Goal: Task Accomplishment & Management: Use online tool/utility

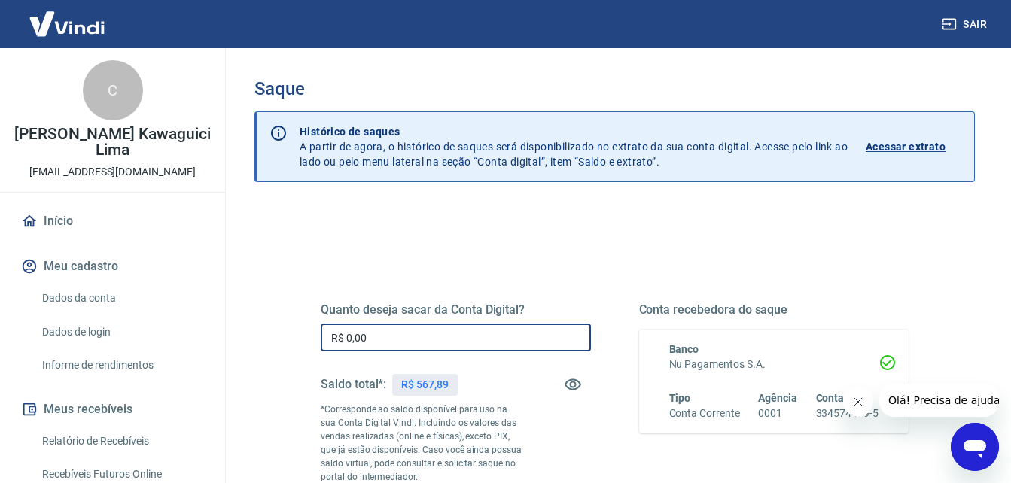
click at [510, 333] on input "R$ 0,00" at bounding box center [456, 338] width 270 height 28
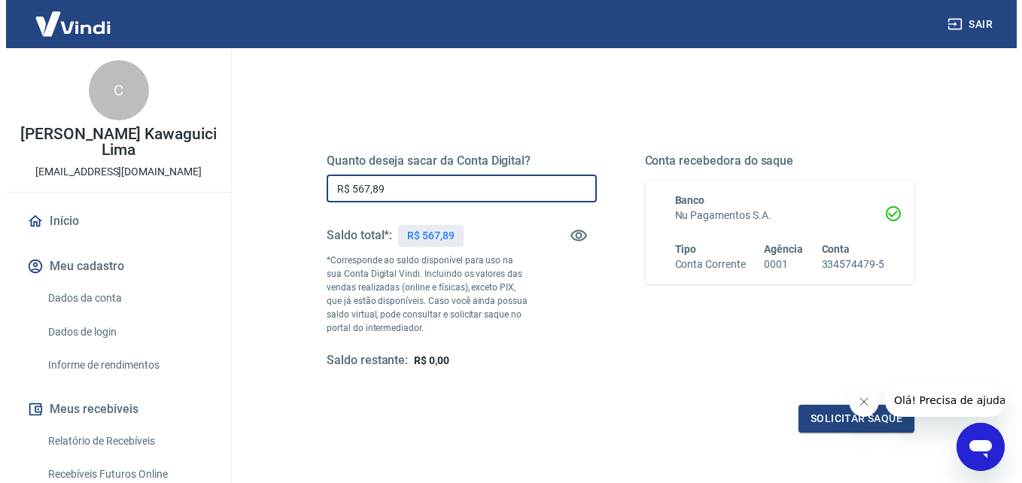
scroll to position [151, 0]
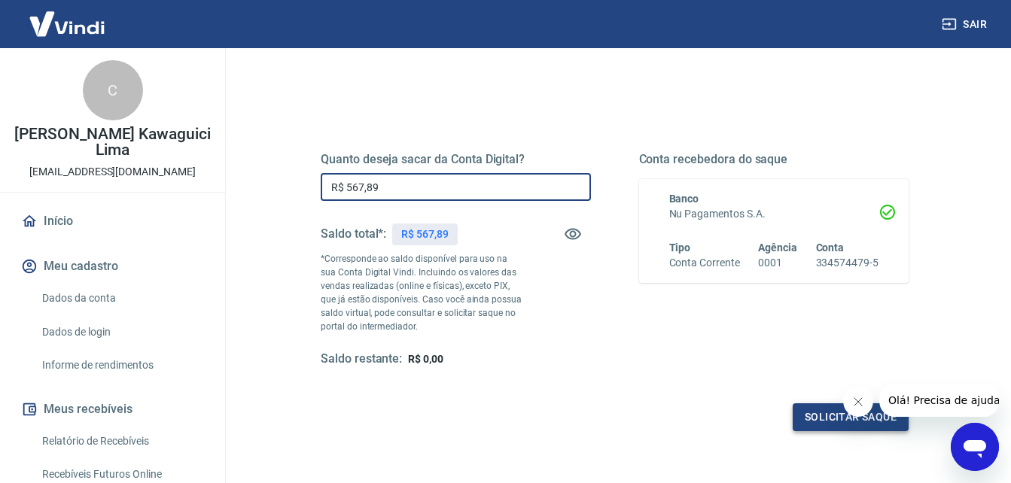
type input "R$ 567,89"
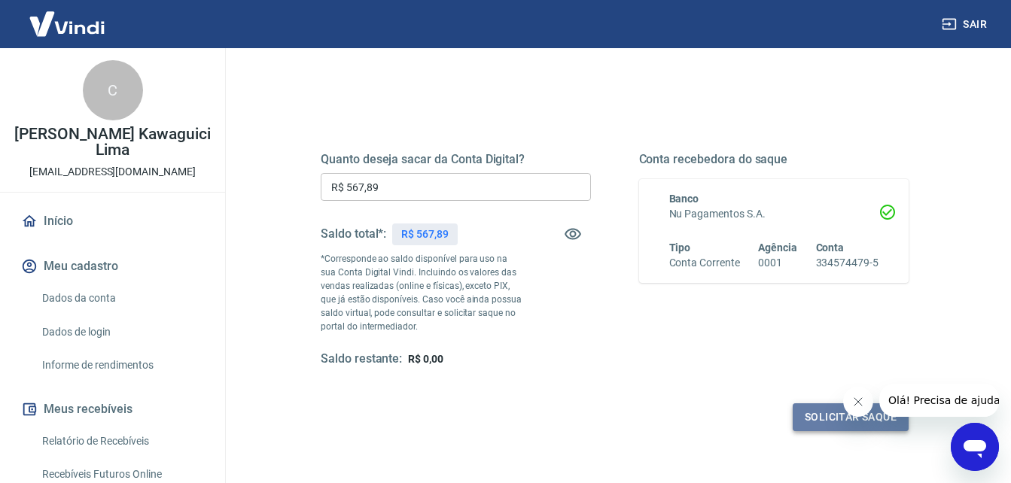
click at [837, 411] on button "Solicitar saque" at bounding box center [851, 418] width 116 height 28
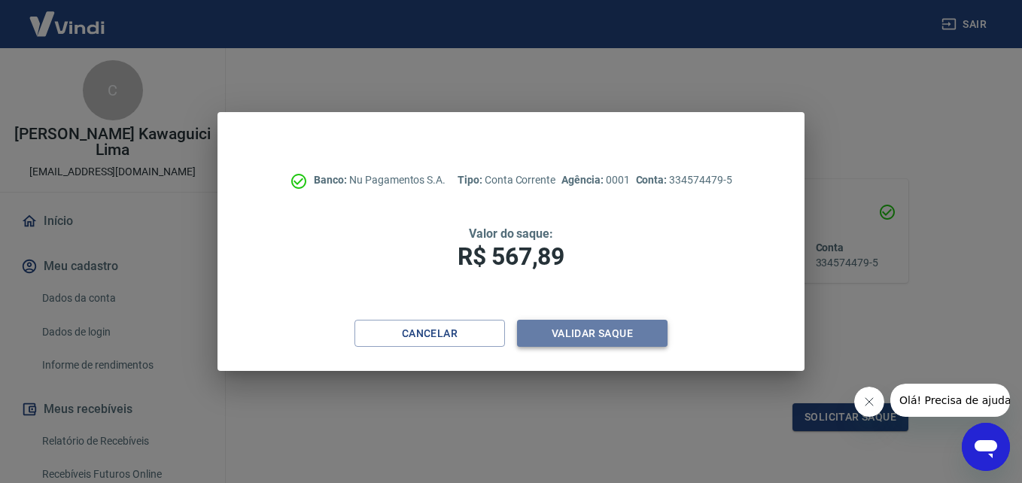
click at [626, 330] on button "Validar saque" at bounding box center [592, 334] width 151 height 28
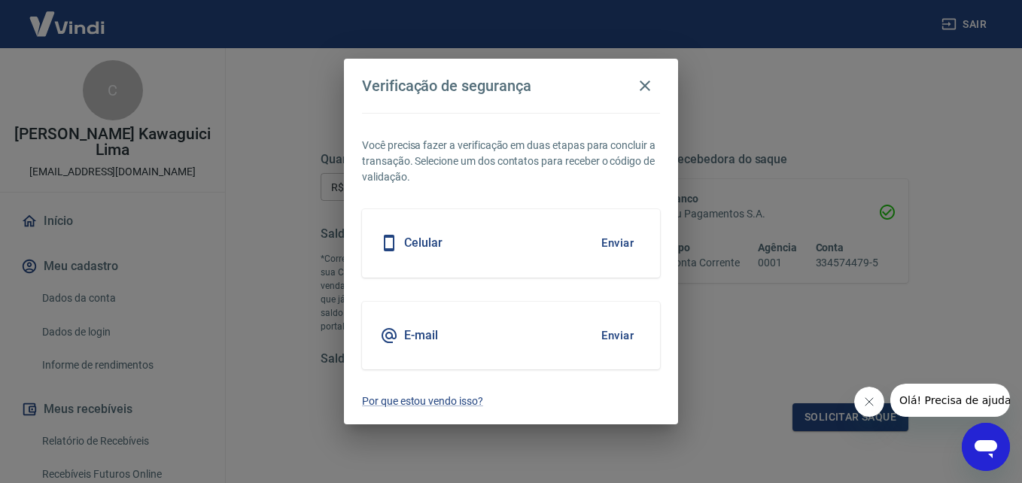
click at [427, 251] on h5 "Celular" at bounding box center [423, 243] width 38 height 15
click at [629, 239] on button "Enviar" at bounding box center [617, 243] width 49 height 32
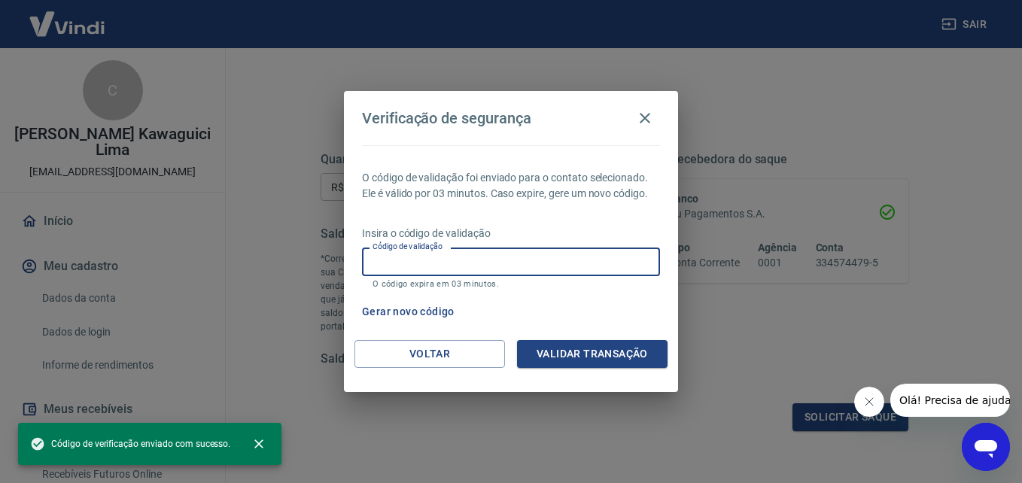
click at [461, 266] on input "Código de validação" at bounding box center [511, 262] width 298 height 28
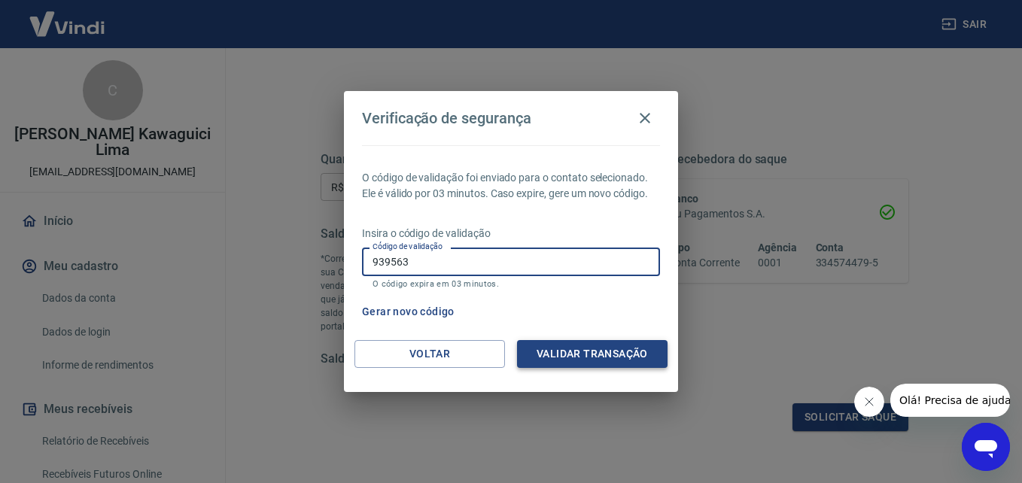
type input "939563"
click at [578, 349] on button "Validar transação" at bounding box center [592, 354] width 151 height 28
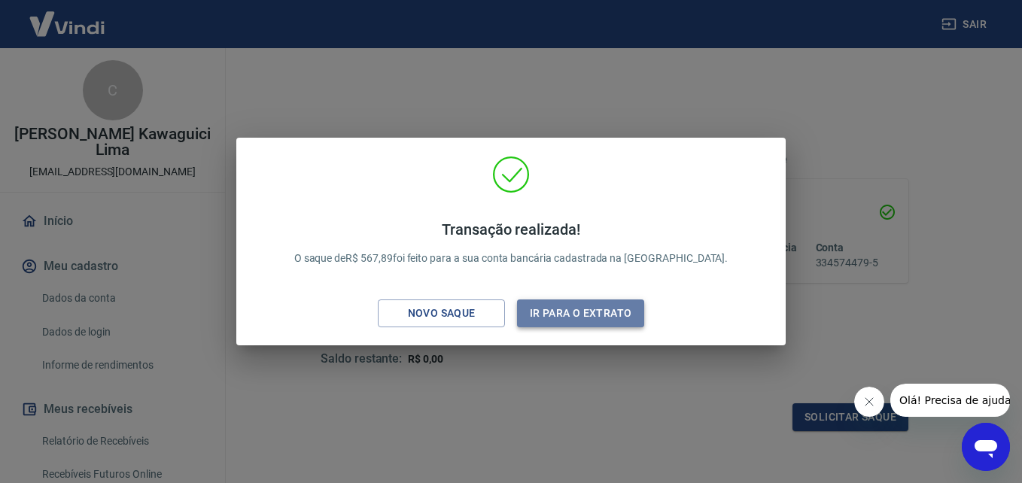
click at [567, 315] on button "Ir para o extrato" at bounding box center [580, 314] width 127 height 28
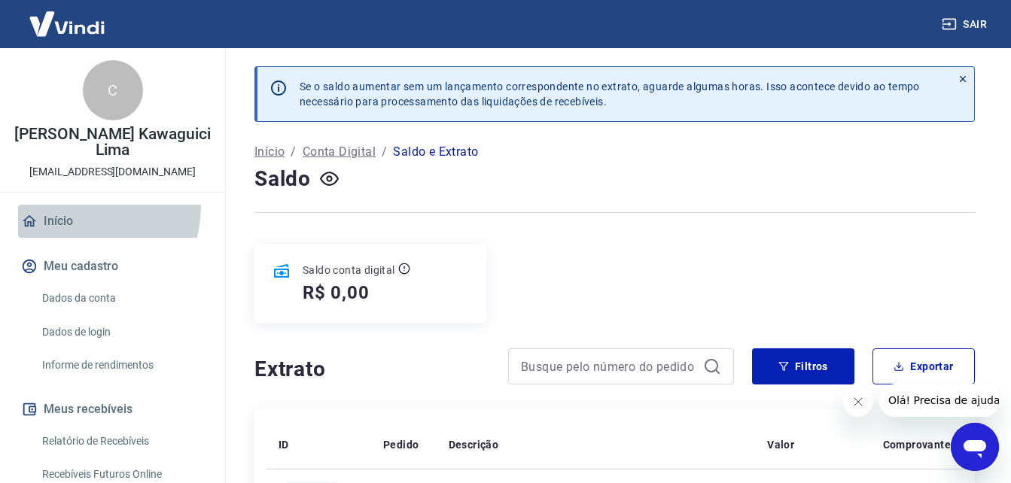
click at [61, 206] on link "Início" at bounding box center [112, 221] width 189 height 33
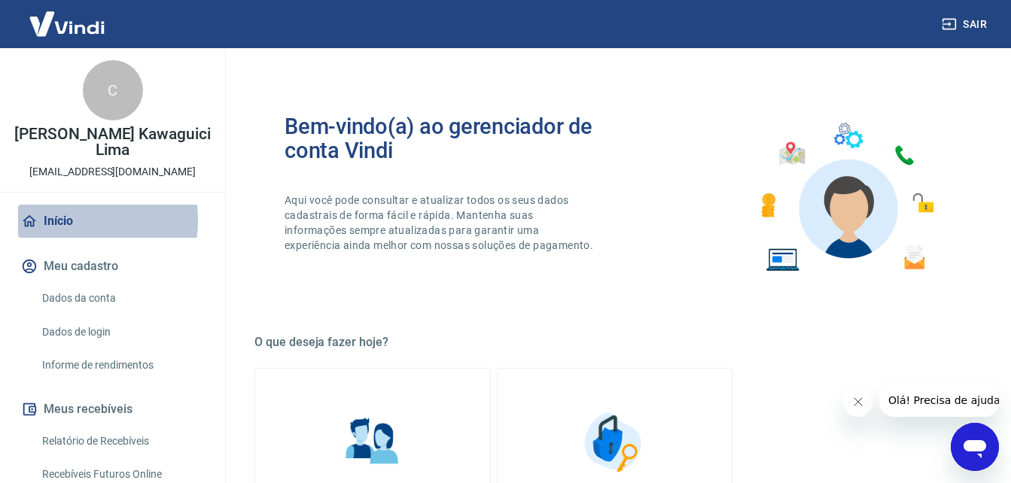
click at [58, 221] on link "Início" at bounding box center [112, 221] width 189 height 33
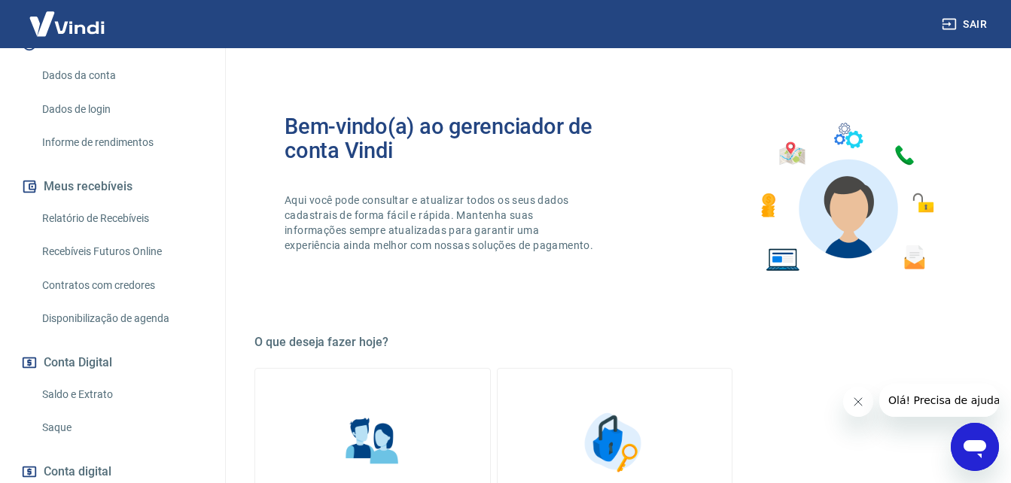
scroll to position [226, 0]
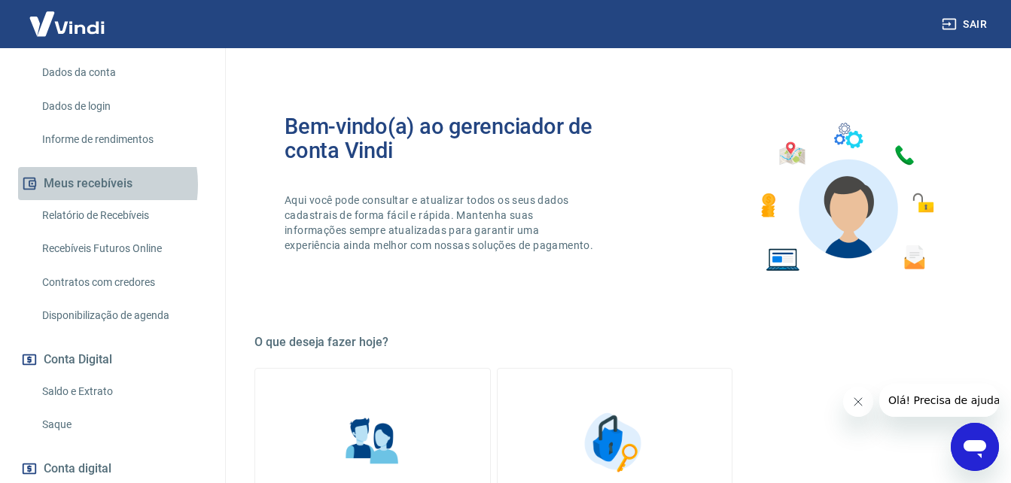
click at [81, 184] on button "Meus recebíveis" at bounding box center [112, 183] width 189 height 33
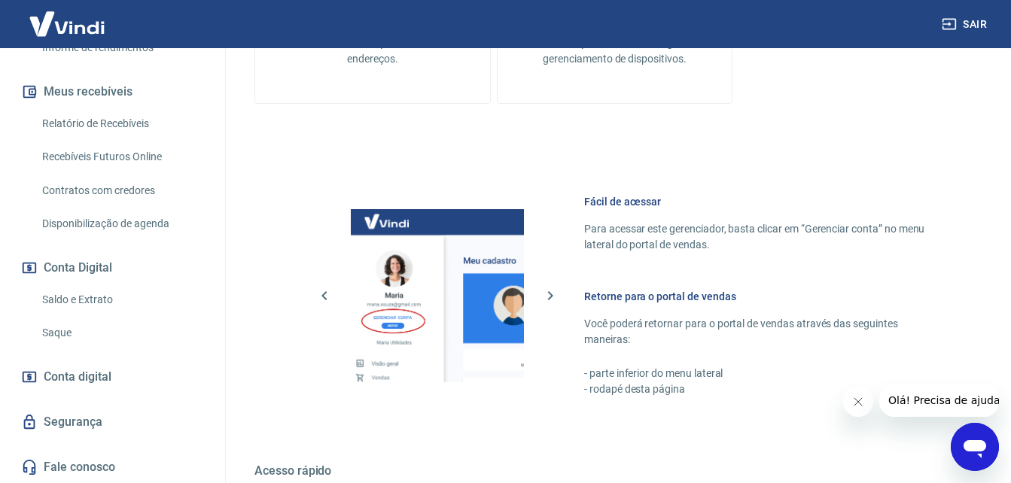
scroll to position [318, 0]
click at [113, 294] on link "Saldo e Extrato" at bounding box center [121, 299] width 171 height 31
